Goal: Navigation & Orientation: Understand site structure

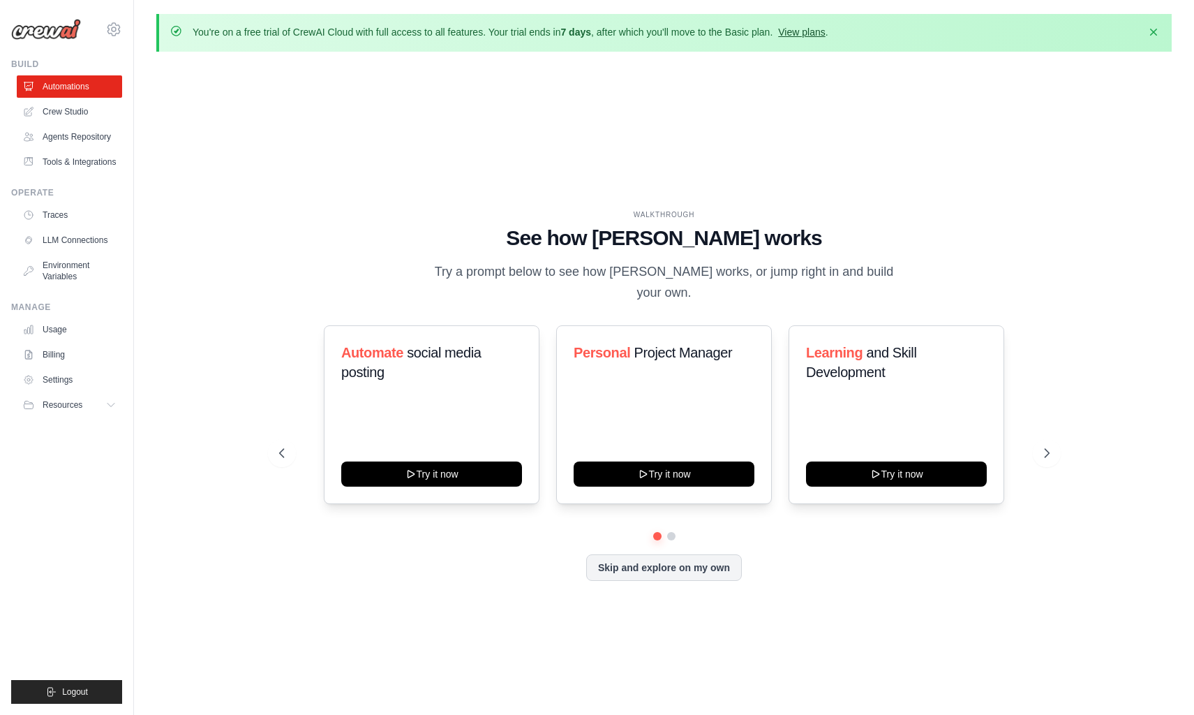
click at [806, 33] on link "View plans" at bounding box center [801, 32] width 47 height 11
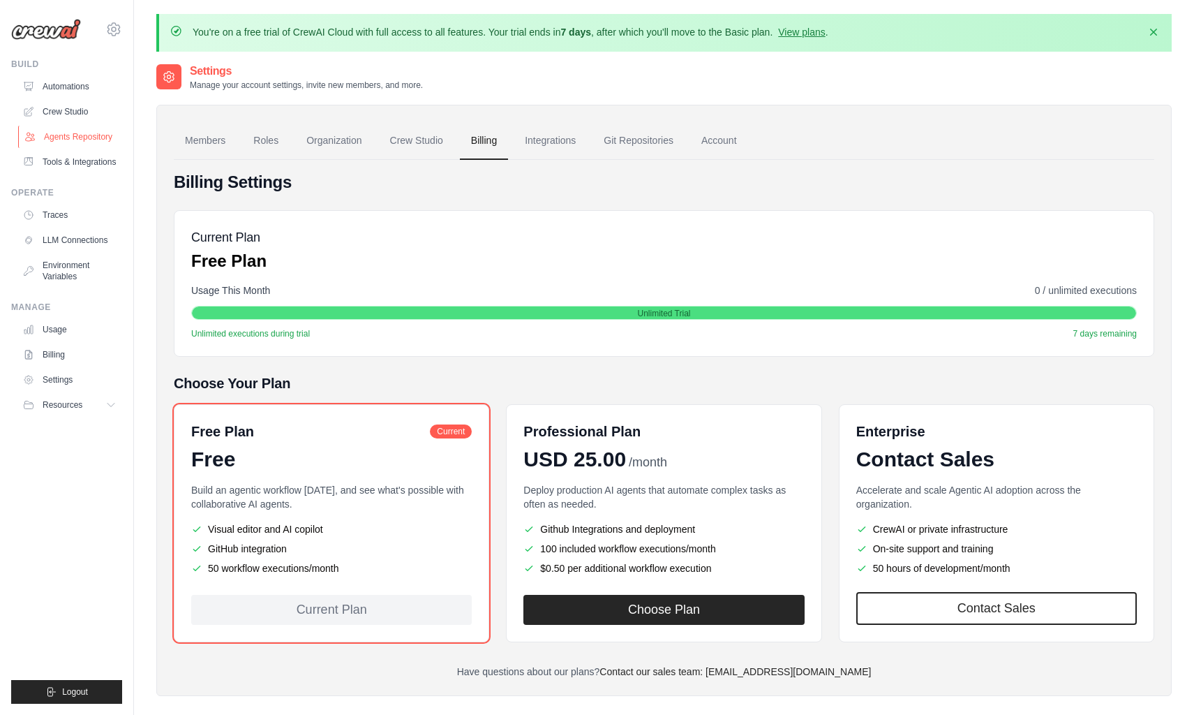
click at [83, 137] on link "Agents Repository" at bounding box center [70, 137] width 105 height 22
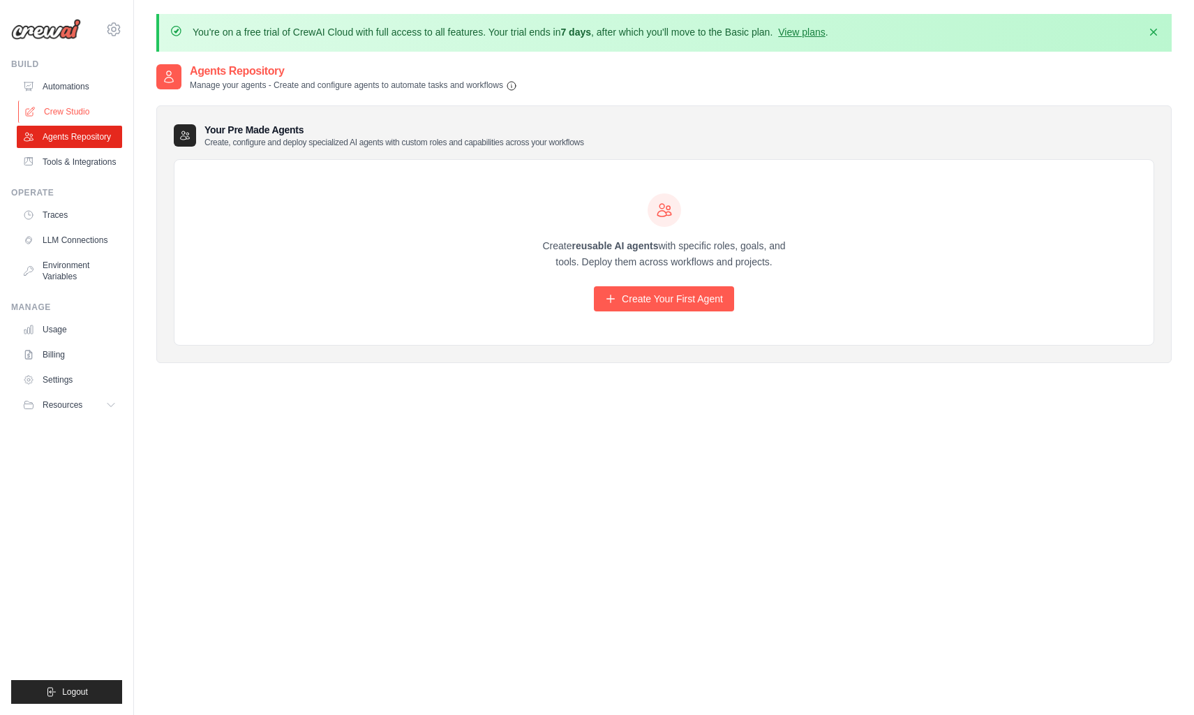
click at [80, 103] on link "Crew Studio" at bounding box center [70, 111] width 105 height 22
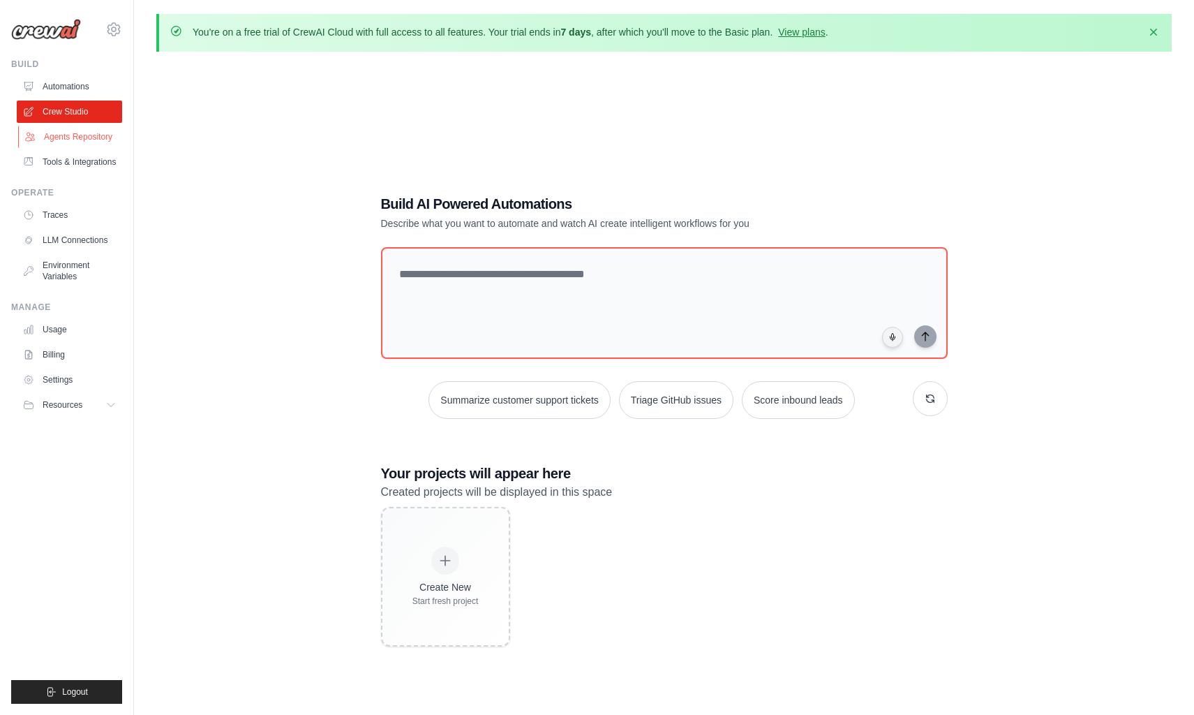
click at [75, 136] on link "Agents Repository" at bounding box center [70, 137] width 105 height 22
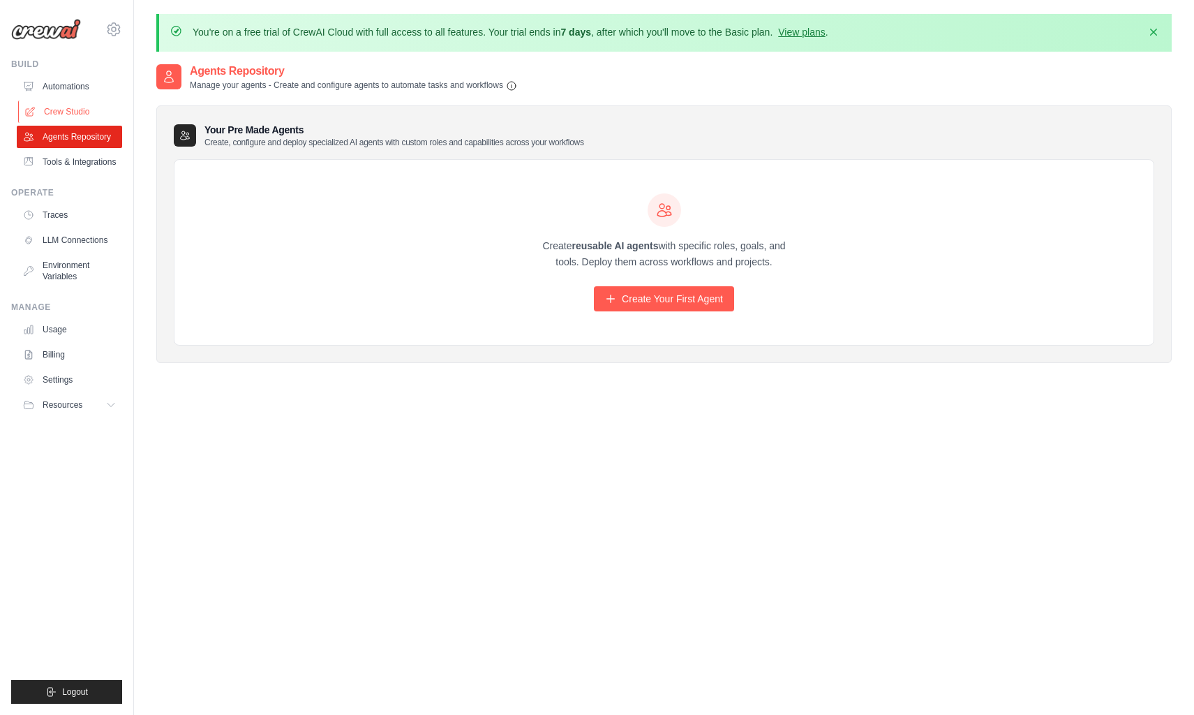
click at [80, 112] on link "Crew Studio" at bounding box center [70, 111] width 105 height 22
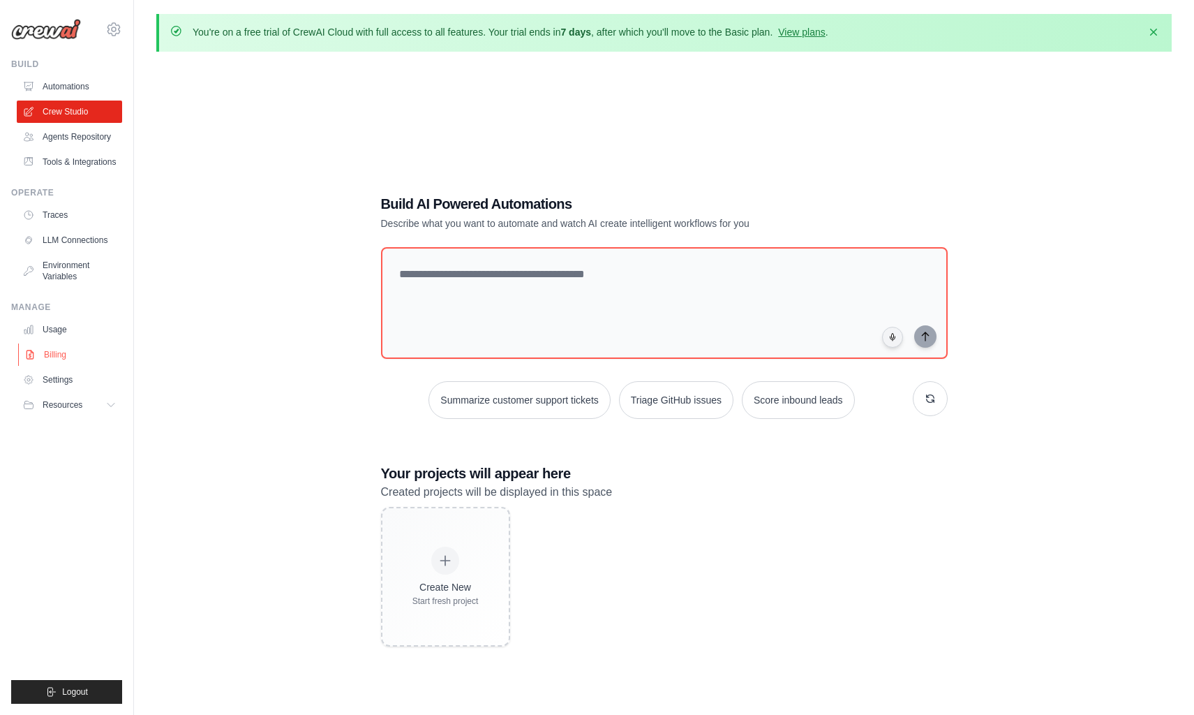
click at [64, 346] on link "Billing" at bounding box center [70, 354] width 105 height 22
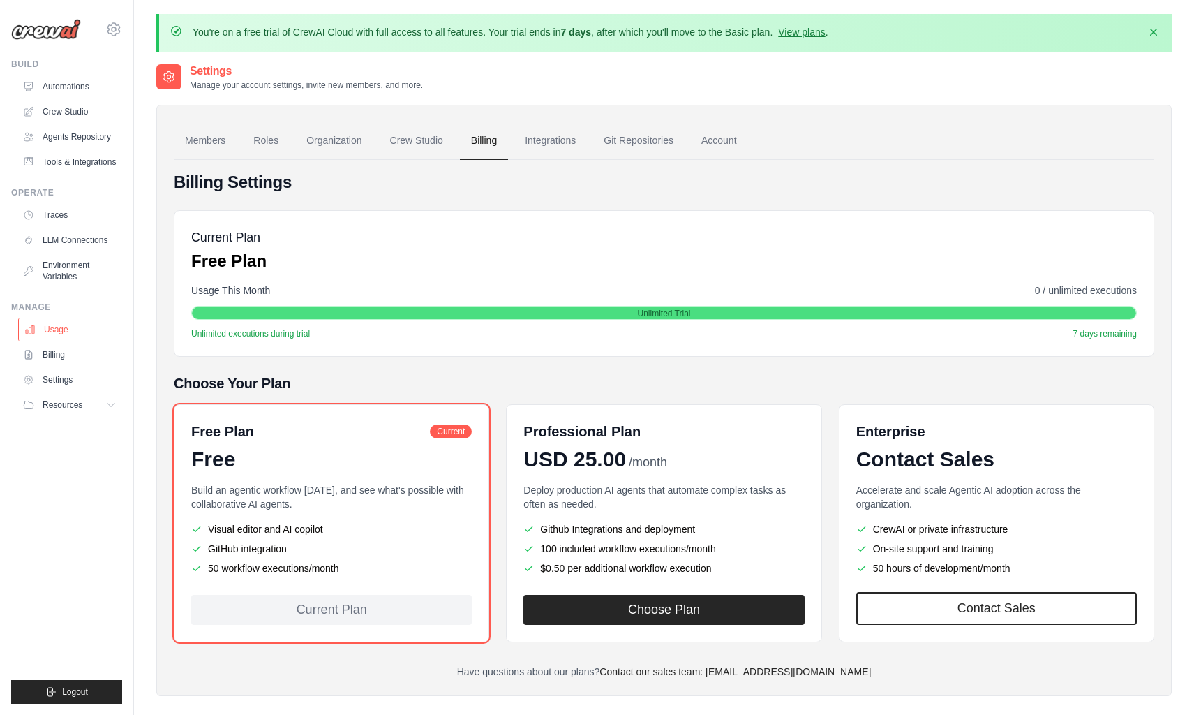
click at [50, 320] on link "Usage" at bounding box center [70, 329] width 105 height 22
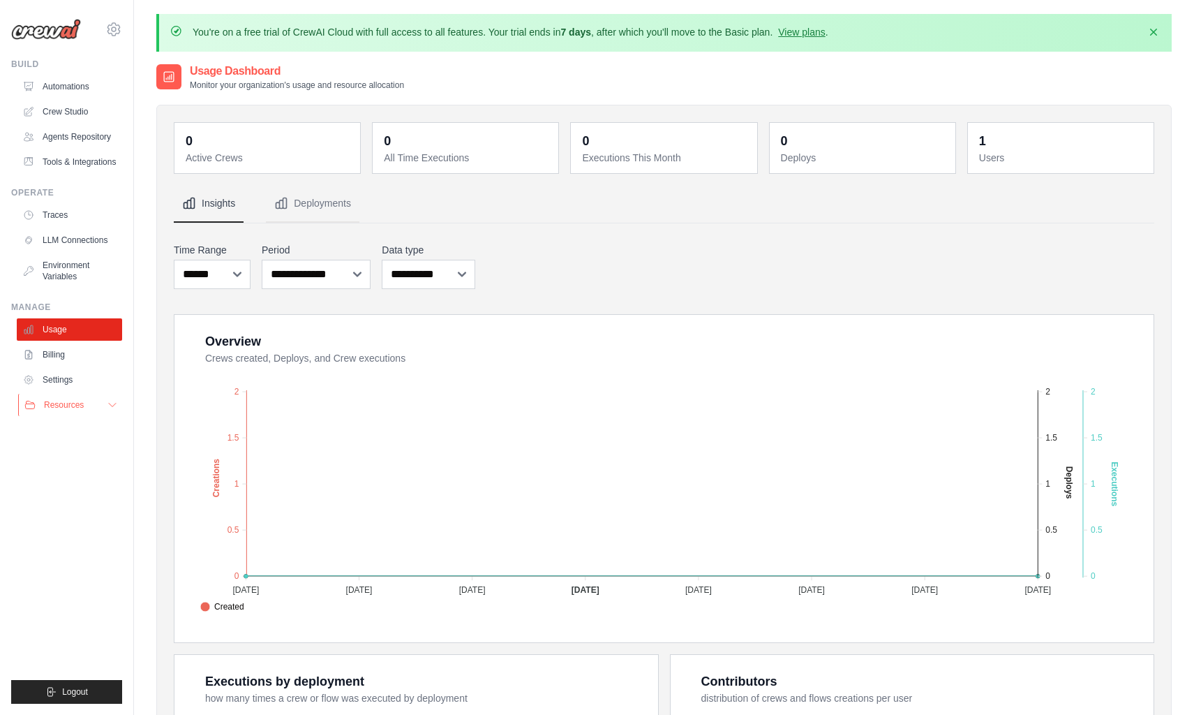
click at [84, 408] on span "Resources" at bounding box center [64, 404] width 40 height 11
click at [91, 452] on link "GitHub" at bounding box center [75, 451] width 97 height 20
click at [69, 163] on link "Tools & Integrations" at bounding box center [70, 162] width 105 height 22
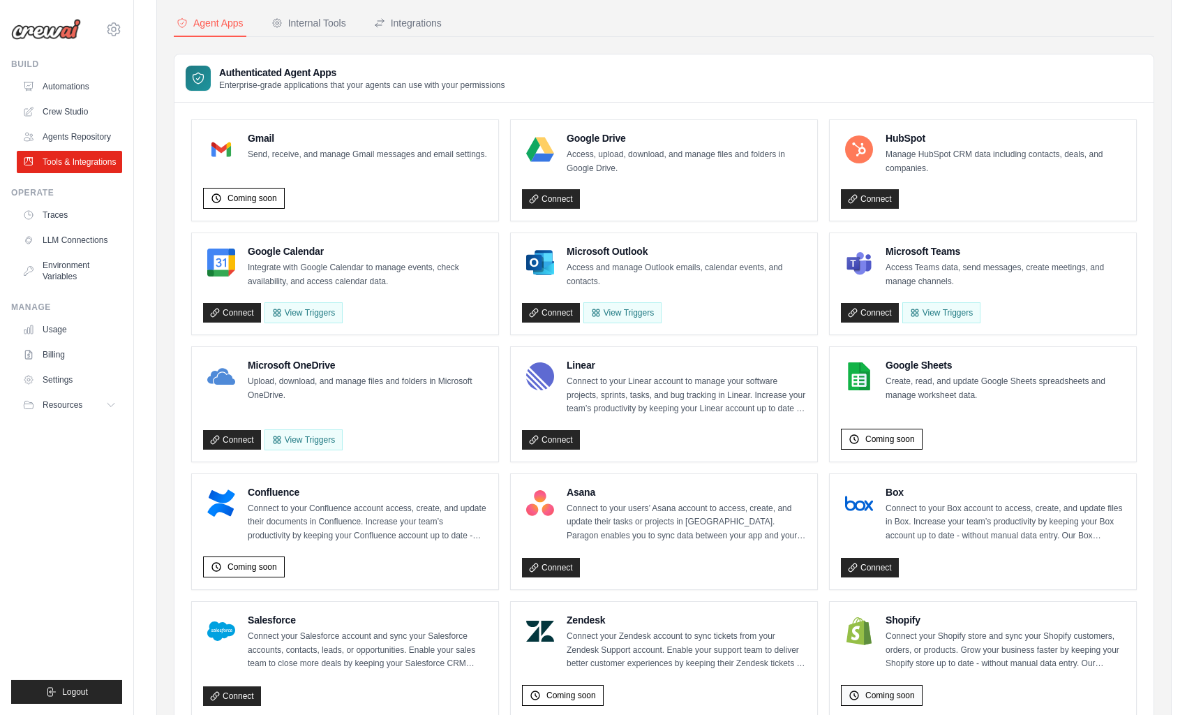
scroll to position [110, 0]
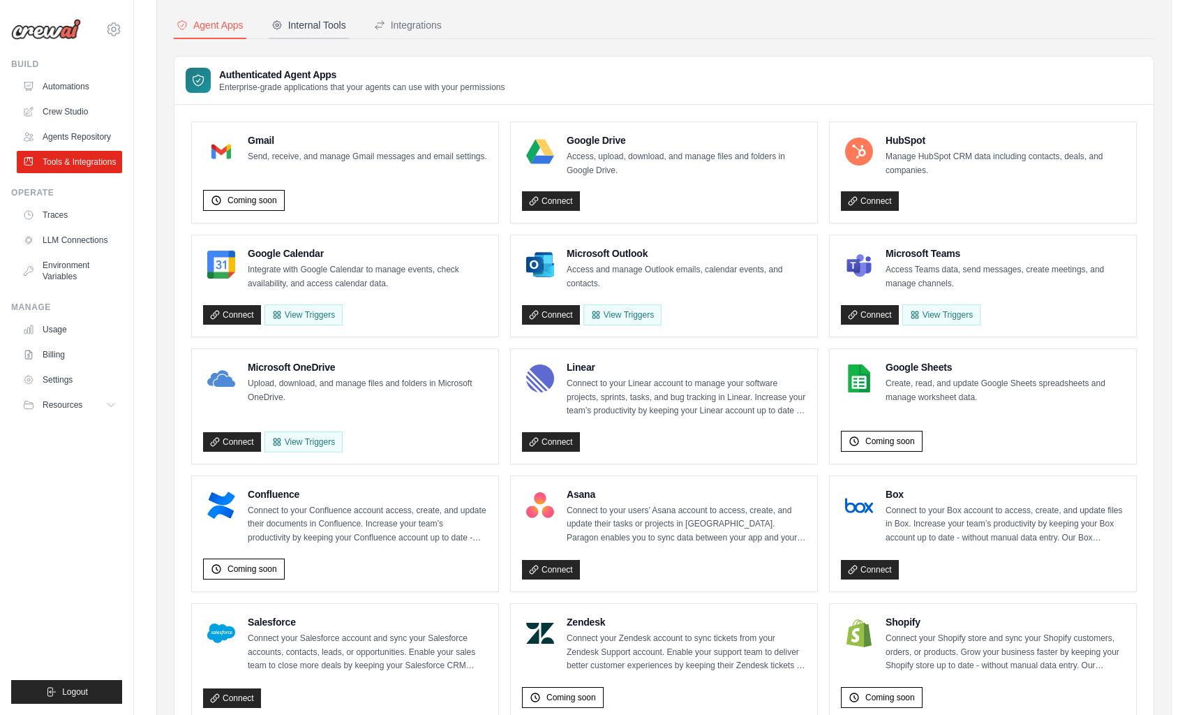
click at [290, 24] on div "Internal Tools" at bounding box center [308, 25] width 75 height 14
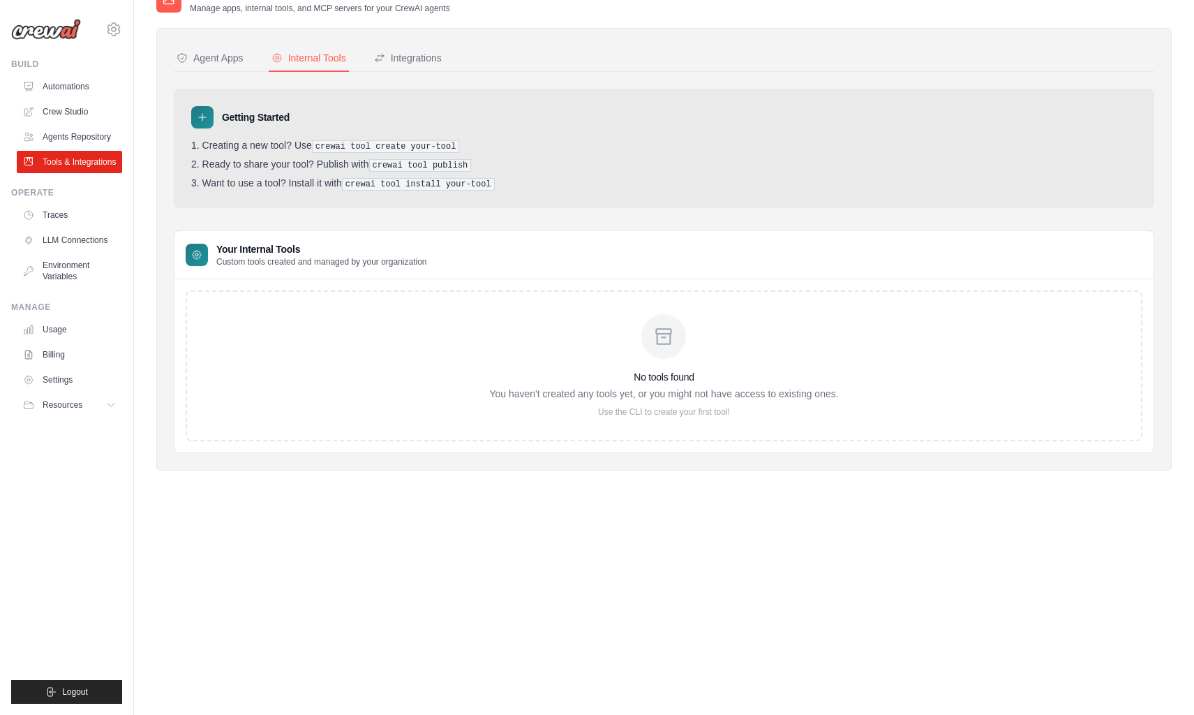
scroll to position [77, 0]
click at [426, 60] on div "Integrations" at bounding box center [408, 58] width 68 height 14
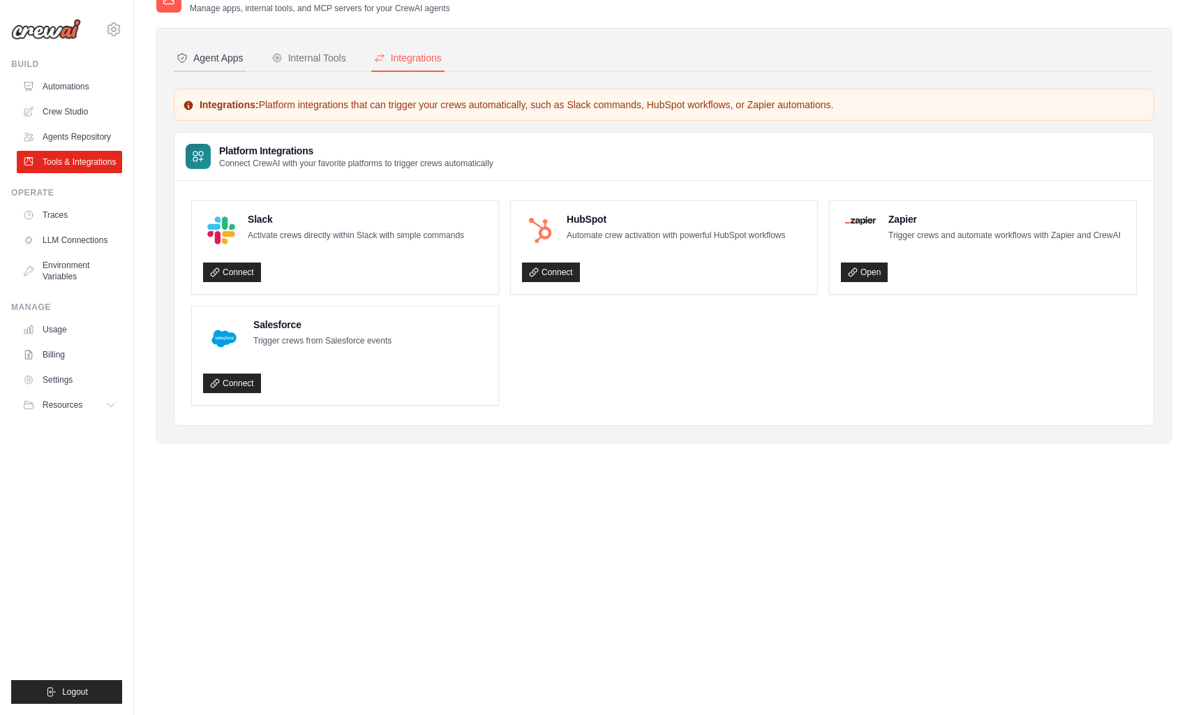
click at [207, 59] on div "Agent Apps" at bounding box center [210, 58] width 67 height 14
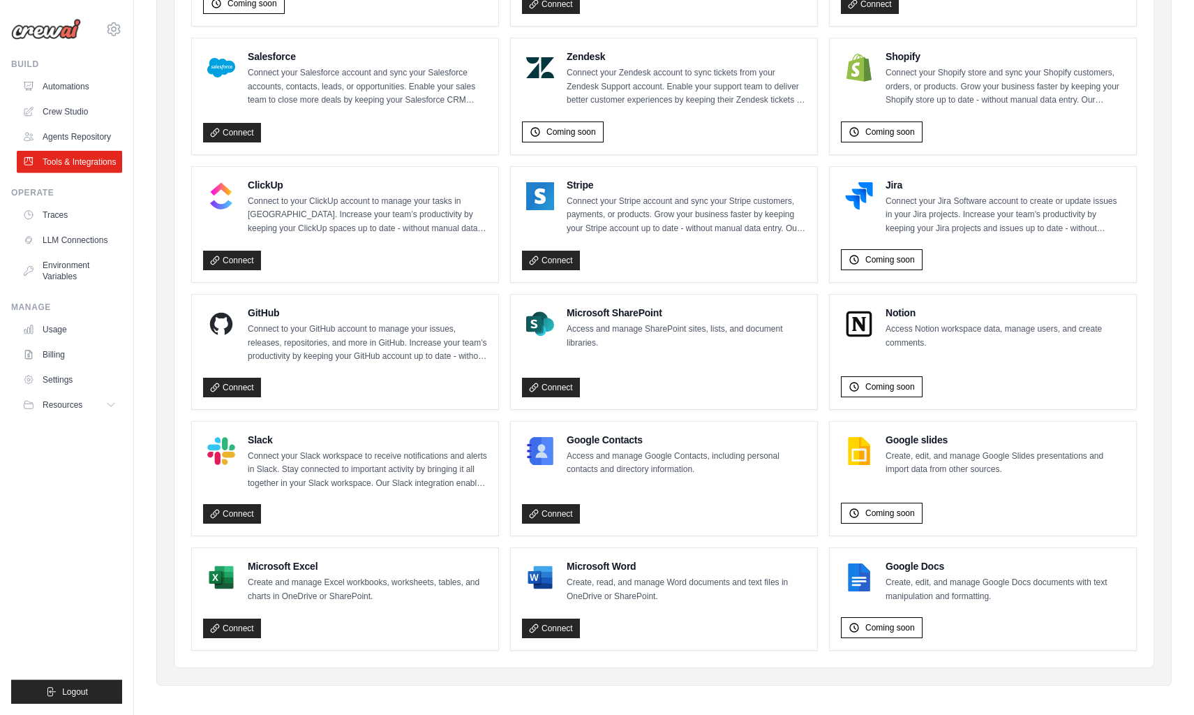
scroll to position [679, 0]
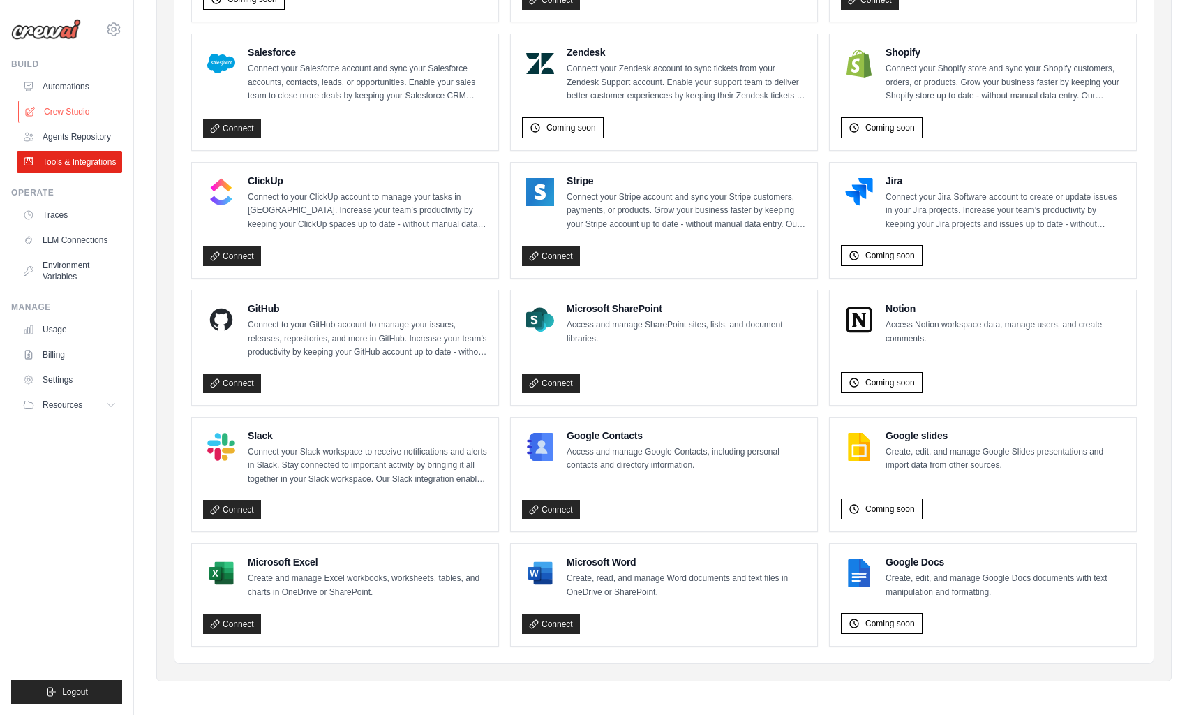
click at [76, 113] on link "Crew Studio" at bounding box center [70, 111] width 105 height 22
